Goal: Task Accomplishment & Management: Use online tool/utility

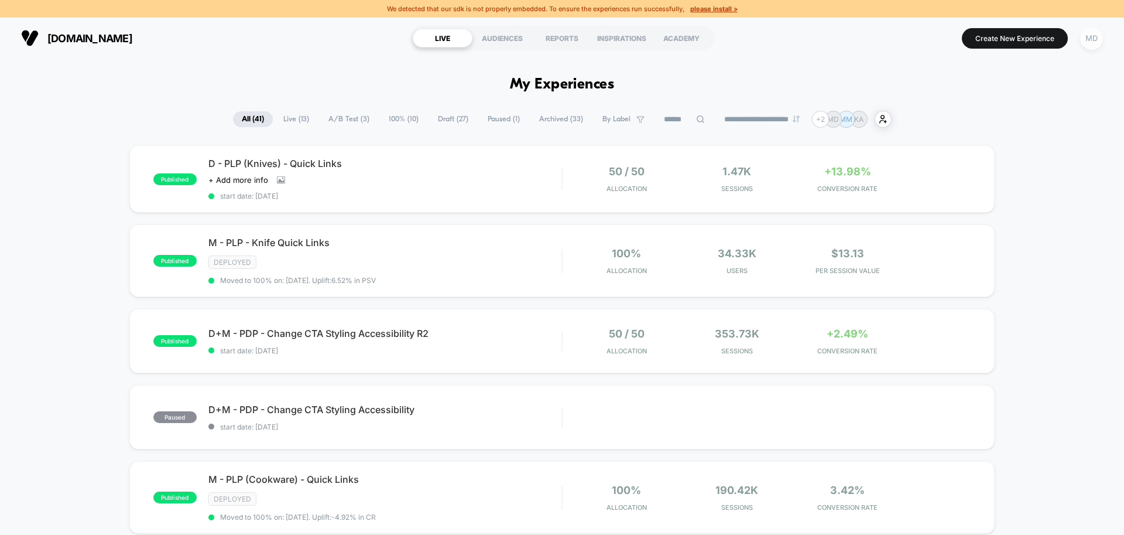
click at [1101, 33] on div "MD" at bounding box center [1091, 38] width 23 height 23
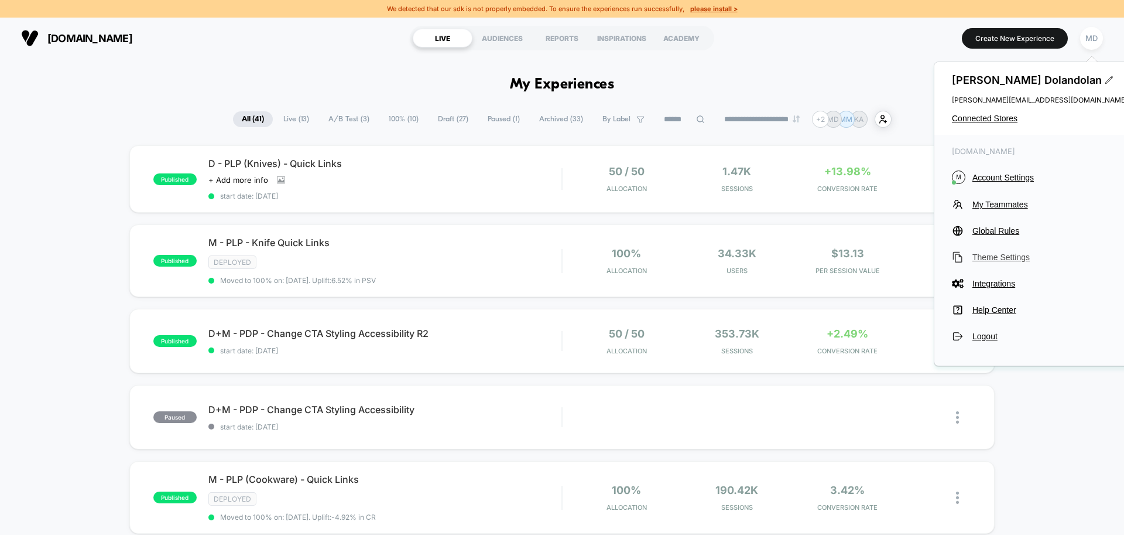
click at [990, 257] on span "Theme Settings" at bounding box center [1050, 256] width 155 height 9
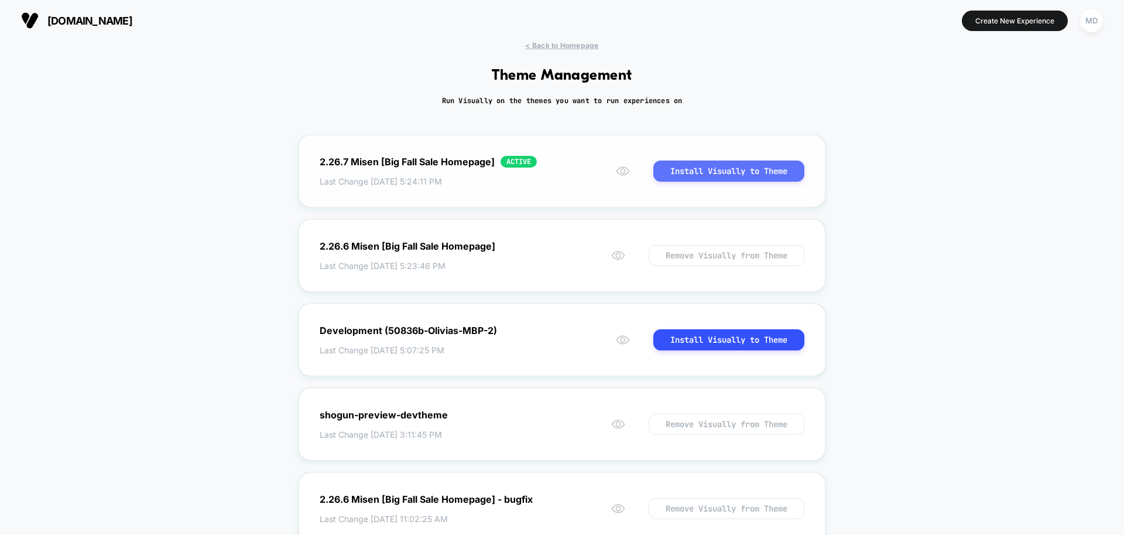
click at [764, 163] on button "Install Visually to Theme" at bounding box center [729, 170] width 151 height 21
click at [566, 45] on span "< Back to Homepage" at bounding box center [561, 45] width 73 height 9
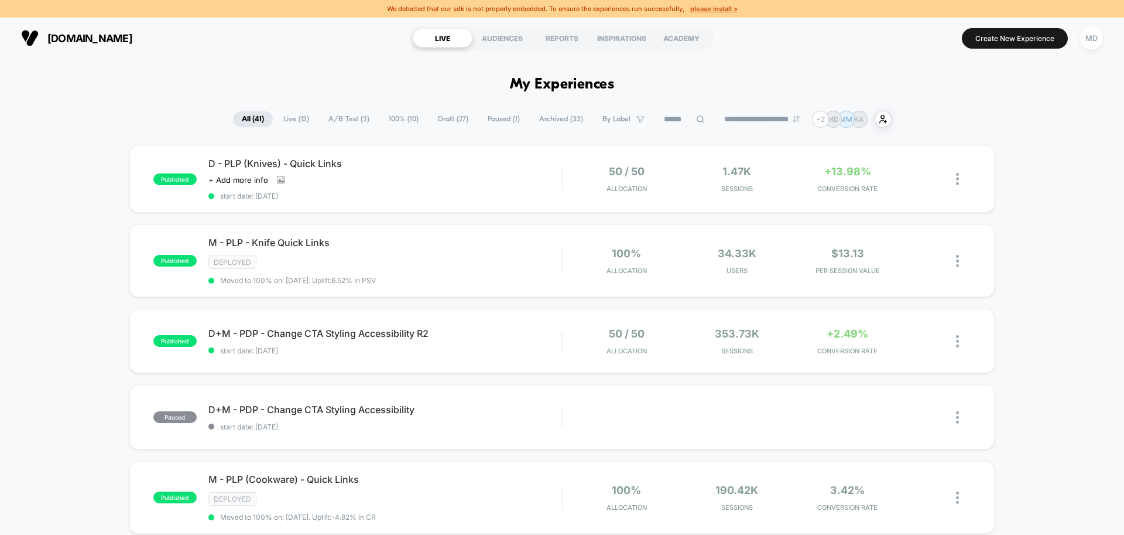
click at [707, 7] on u "please install >" at bounding box center [713, 9] width 47 height 8
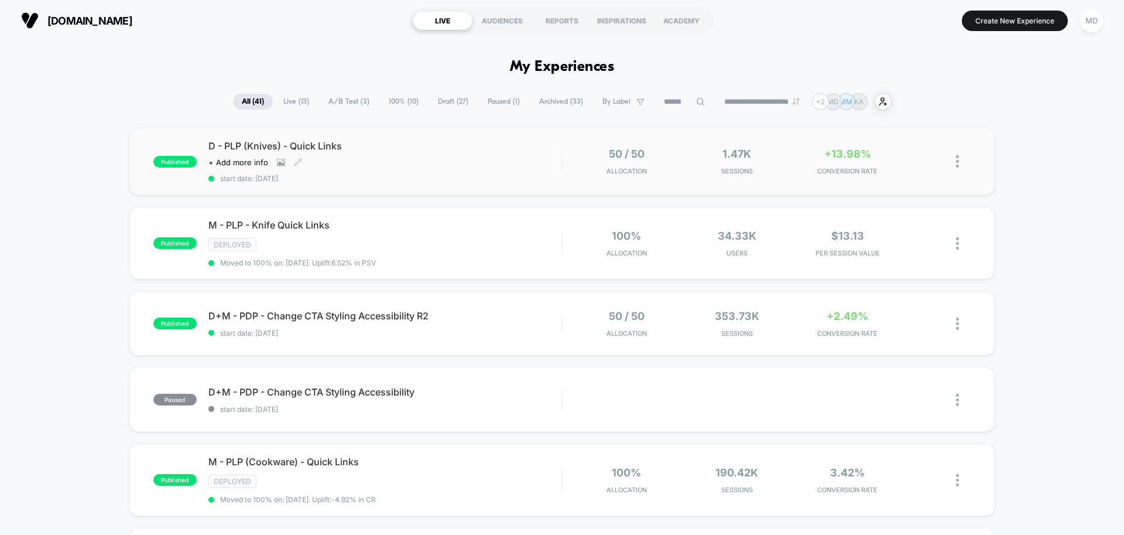
click at [488, 150] on span "D - PLP (Knives) - Quick Links" at bounding box center [384, 146] width 353 height 12
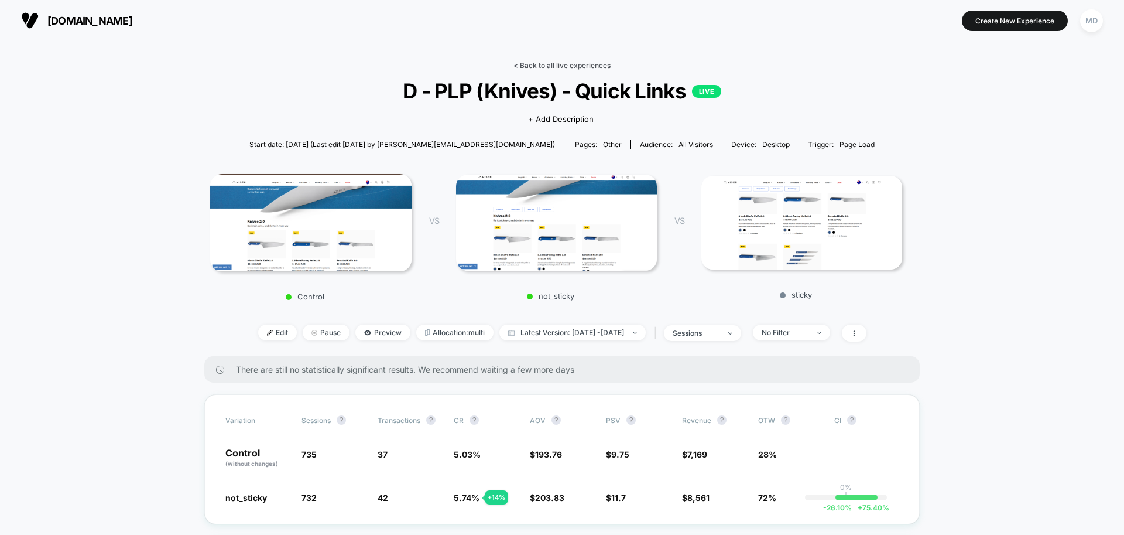
click at [528, 63] on link "< Back to all live experiences" at bounding box center [562, 65] width 97 height 9
